Goal: Task Accomplishment & Management: Complete application form

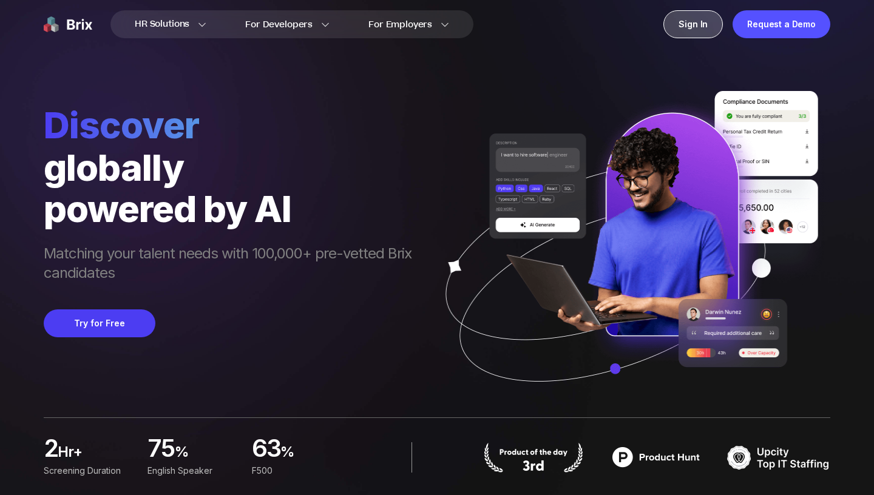
click at [703, 23] on div "Sign In" at bounding box center [692, 24] width 59 height 28
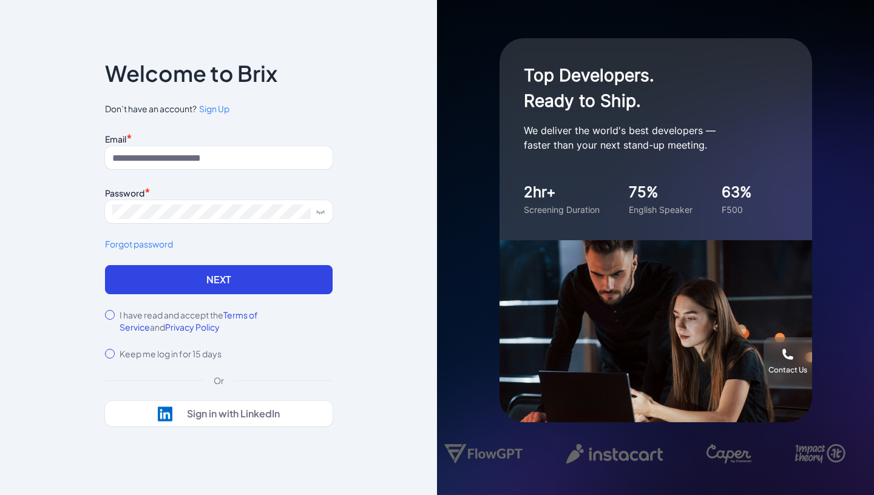
click at [227, 157] on input at bounding box center [219, 157] width 228 height 23
type input "**********"
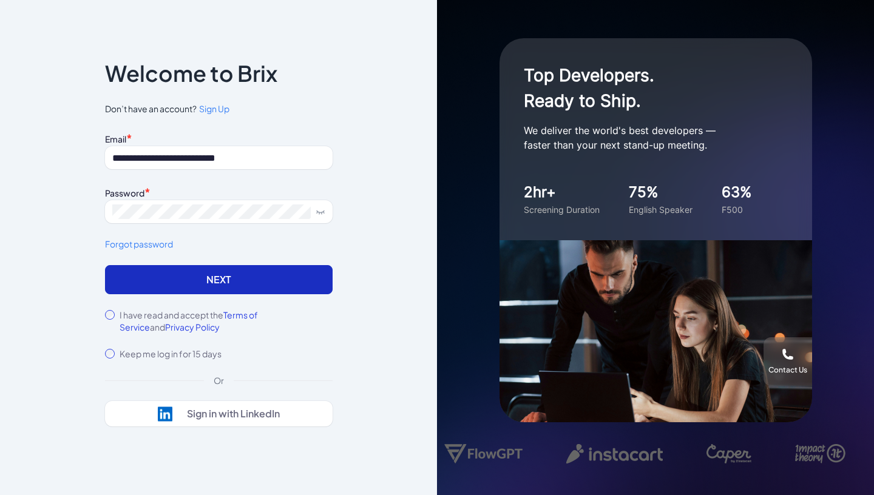
click at [202, 279] on button "Next" at bounding box center [219, 279] width 228 height 29
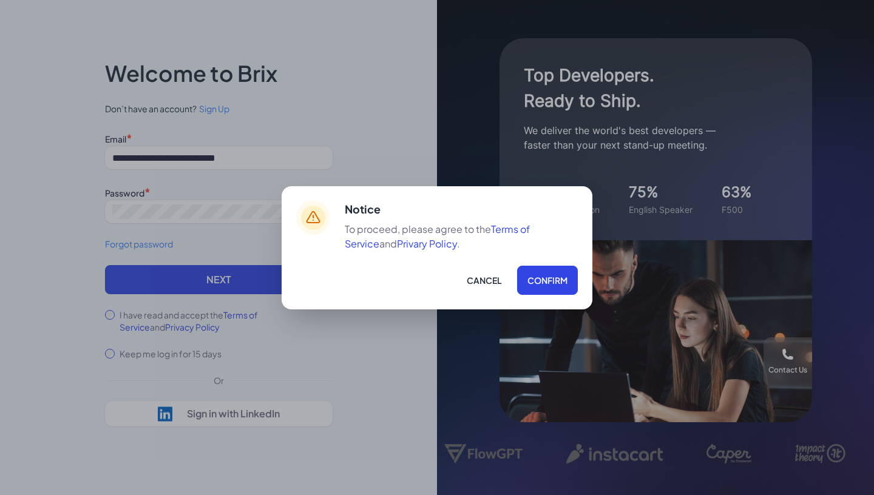
click at [220, 316] on div "Notice To proceed, please agree to the Terms of Service and Privary Policy . Ca…" at bounding box center [437, 247] width 874 height 495
click at [568, 276] on button "Confirm" at bounding box center [547, 280] width 61 height 29
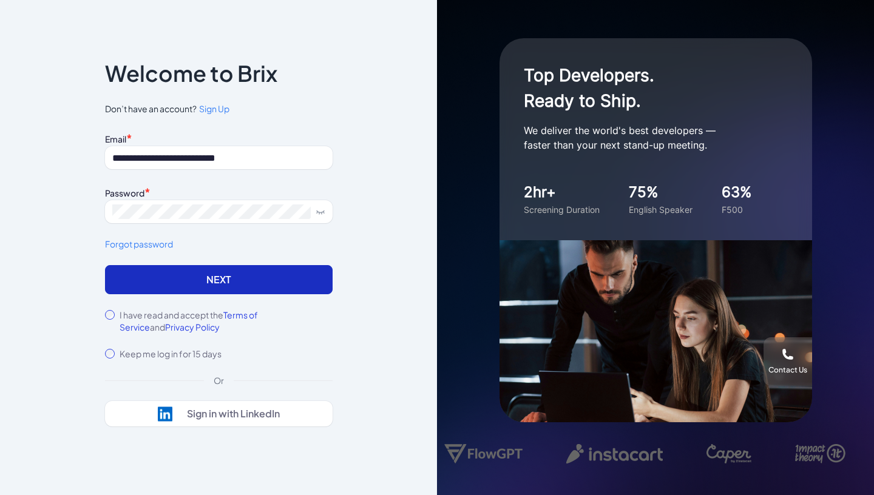
click at [231, 282] on button "Next" at bounding box center [219, 279] width 228 height 29
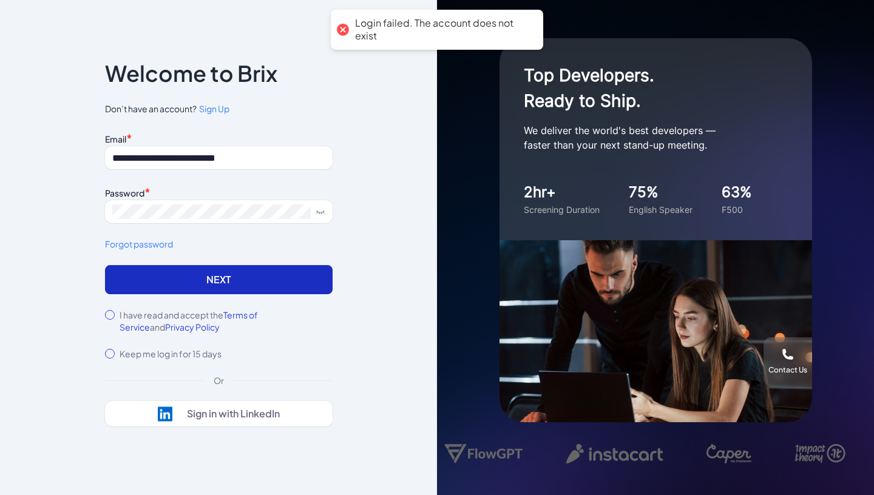
click at [231, 282] on button "Next" at bounding box center [219, 279] width 228 height 29
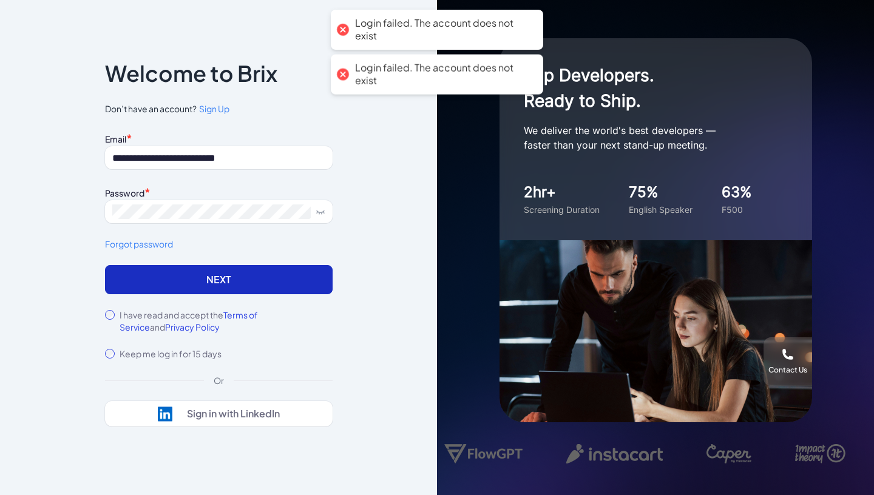
click at [231, 282] on button "Next" at bounding box center [219, 279] width 228 height 29
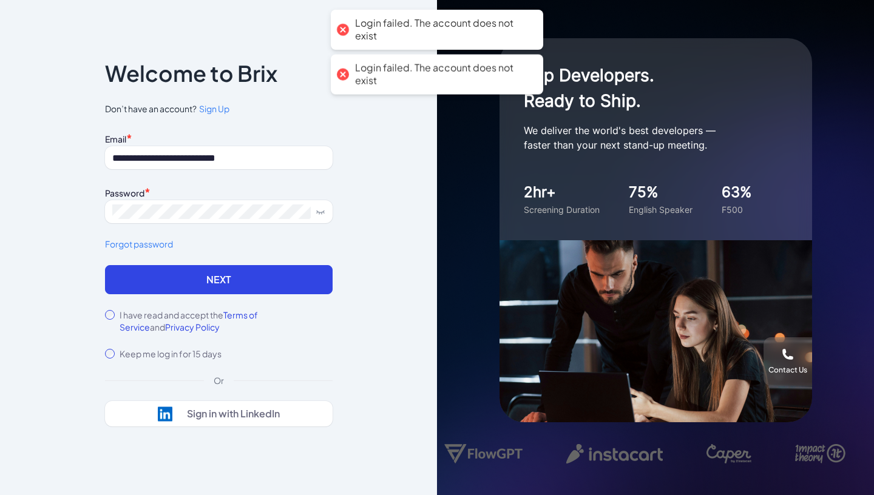
click at [220, 106] on span "Sign Up" at bounding box center [214, 108] width 30 height 11
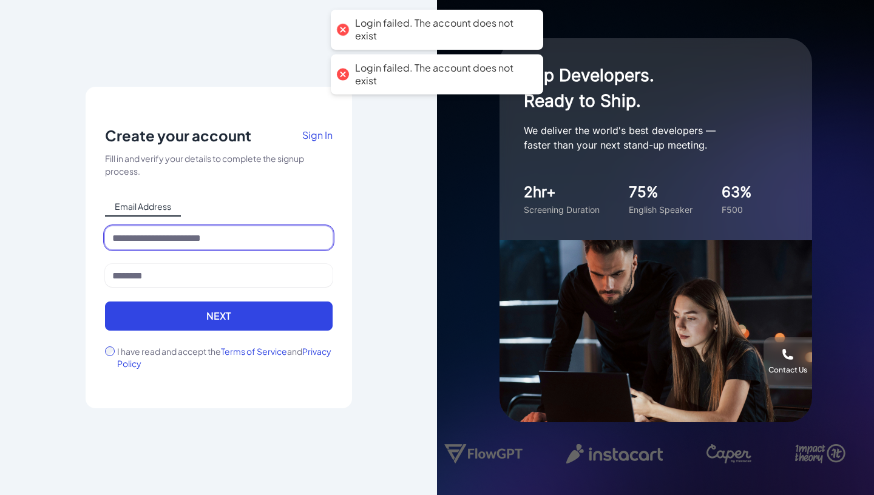
click at [162, 245] on input at bounding box center [219, 237] width 228 height 23
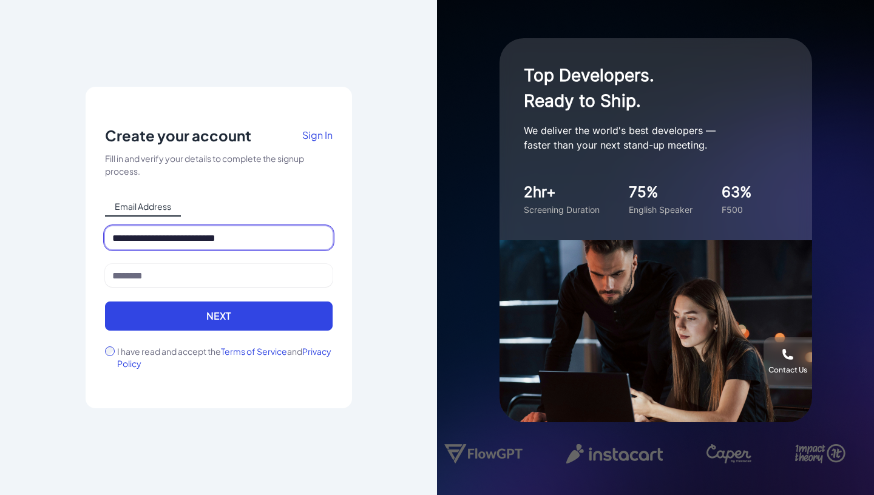
type input "**********"
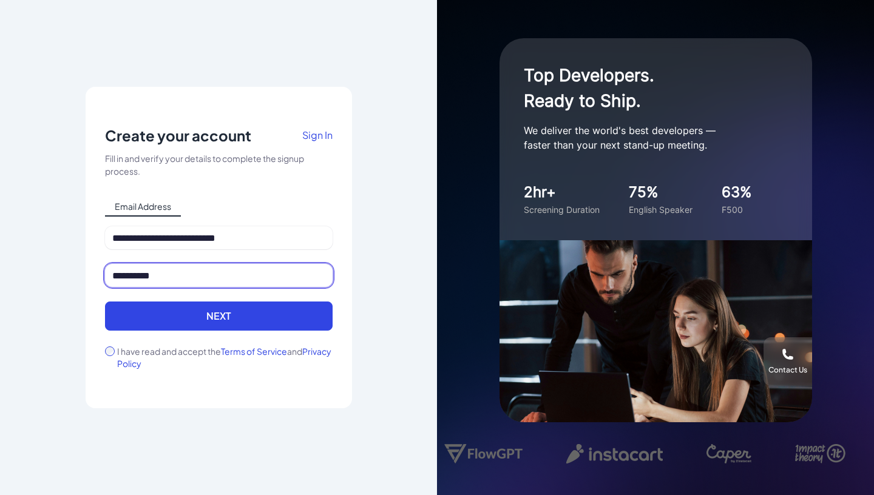
type input "**********"
click at [121, 353] on label "I have read and accept the Terms of Service and Privacy Policy" at bounding box center [224, 357] width 215 height 24
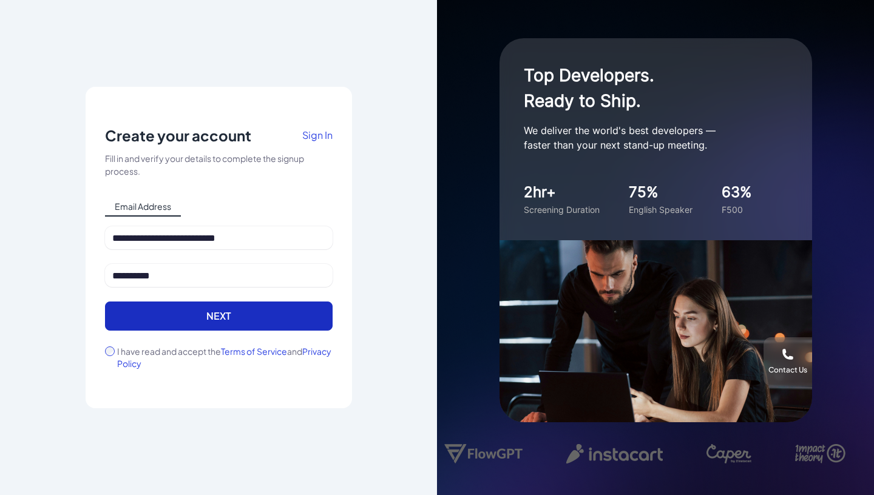
click at [191, 324] on button "Next" at bounding box center [219, 316] width 228 height 29
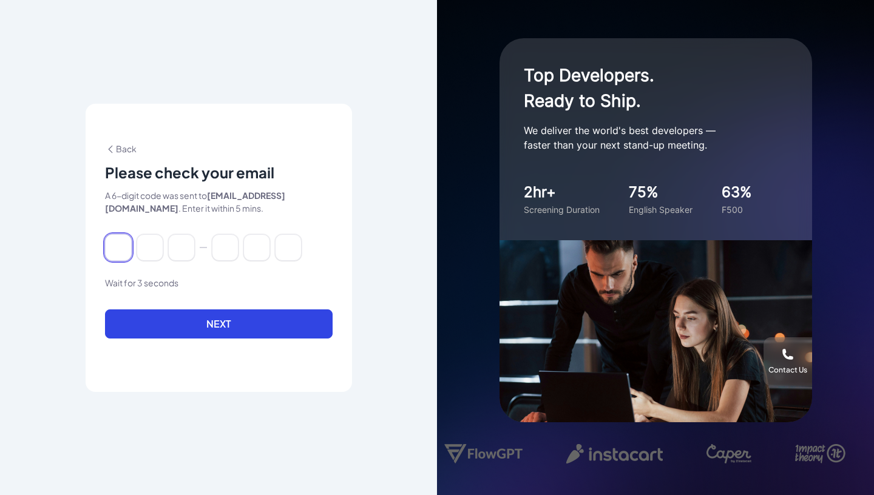
click at [114, 247] on input at bounding box center [118, 247] width 27 height 27
paste input "******"
type input "*"
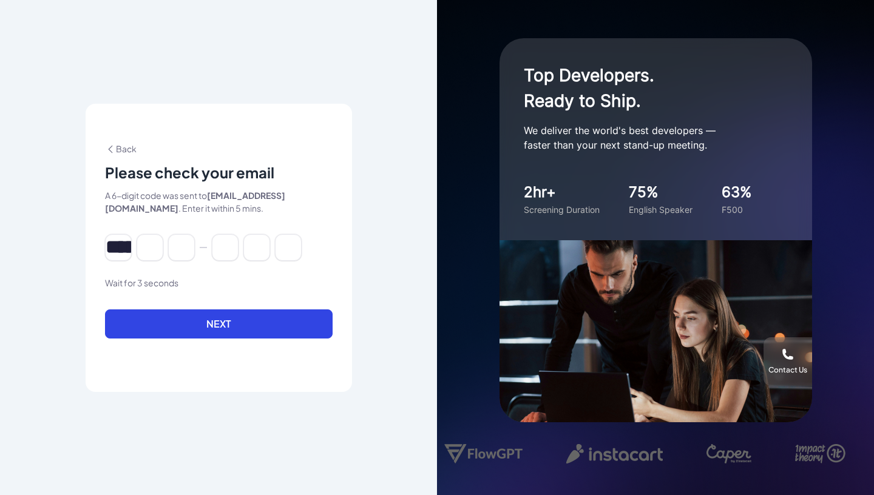
type input "*"
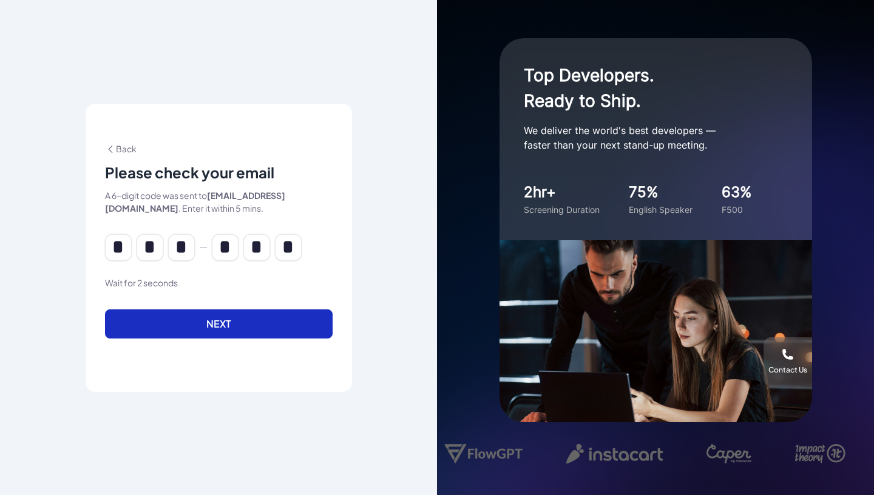
click at [189, 324] on button "Next" at bounding box center [219, 324] width 228 height 29
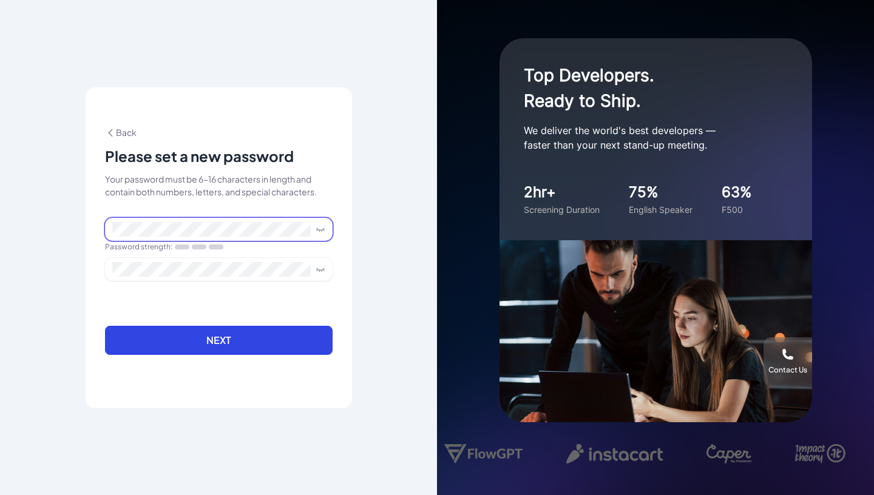
click at [256, 237] on span at bounding box center [219, 229] width 228 height 23
click at [320, 229] on icon at bounding box center [321, 230] width 10 height 10
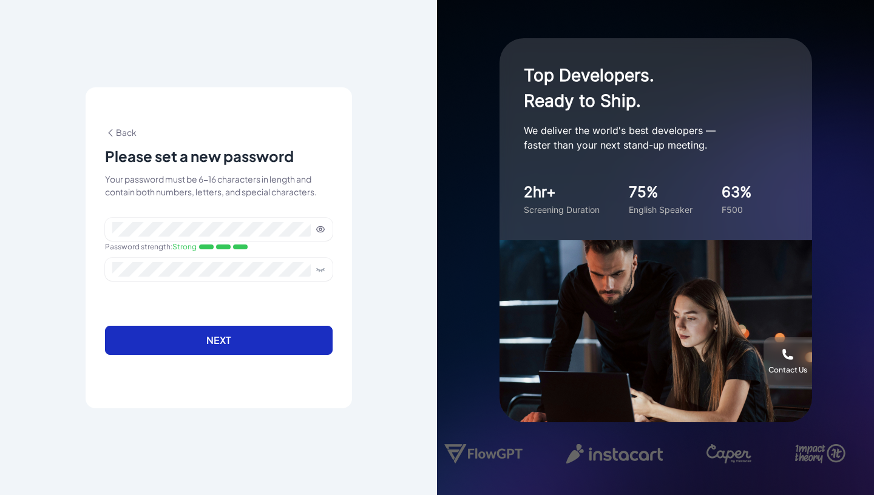
click at [245, 344] on button "Next" at bounding box center [219, 340] width 228 height 29
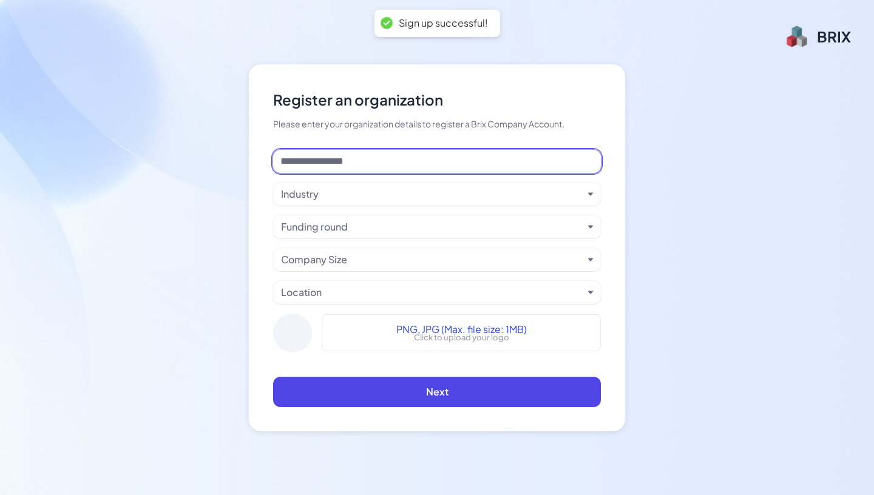
click at [467, 168] on input at bounding box center [437, 161] width 328 height 23
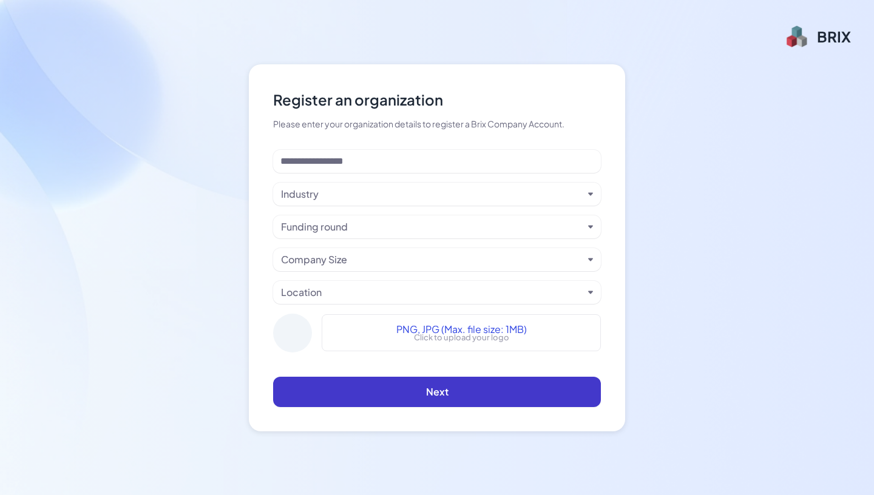
click at [399, 395] on button "Next" at bounding box center [437, 392] width 328 height 30
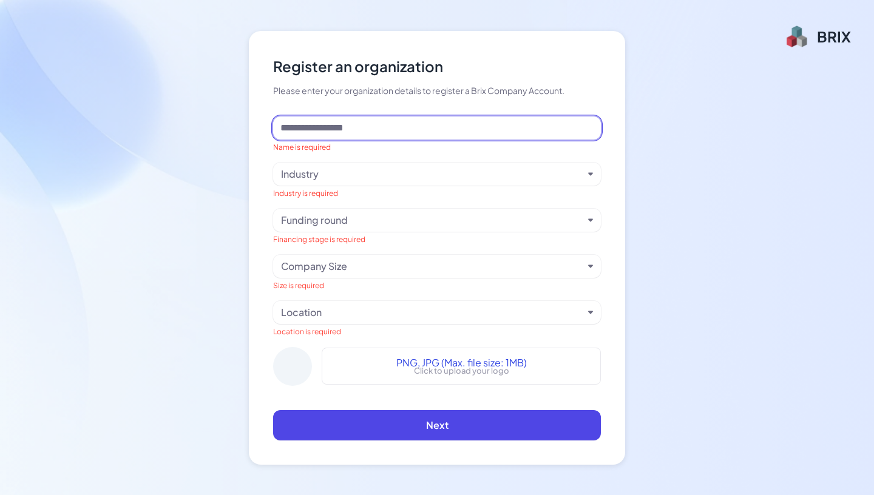
click at [431, 125] on input at bounding box center [437, 128] width 328 height 23
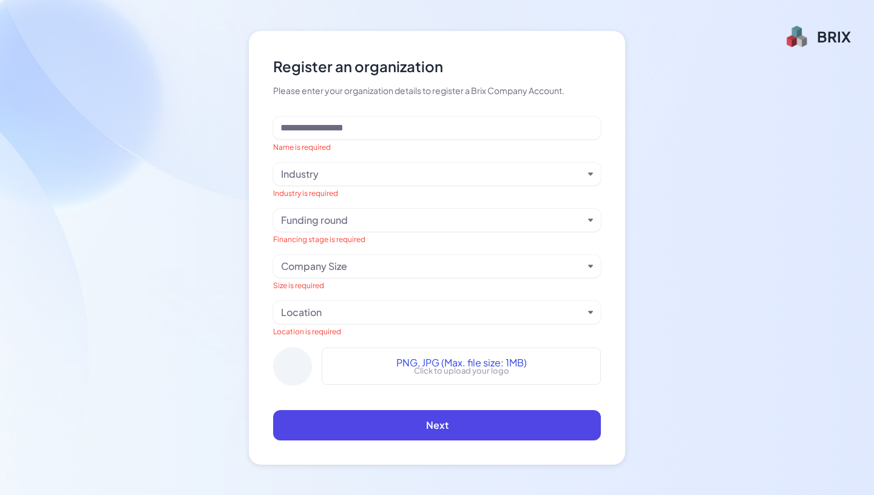
click at [817, 38] on div "BRIX" at bounding box center [817, 36] width 67 height 24
click at [846, 37] on div "BRIX" at bounding box center [834, 36] width 34 height 19
